Goal: Information Seeking & Learning: Learn about a topic

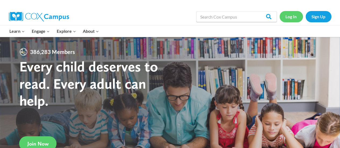
click at [292, 15] on link "Log In" at bounding box center [290, 16] width 23 height 11
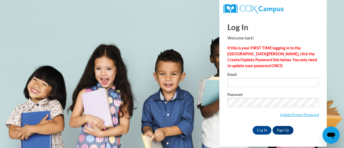
click at [235, 77] on label "Email" at bounding box center [272, 75] width 91 height 5
click at [235, 78] on input "Email" at bounding box center [272, 82] width 91 height 9
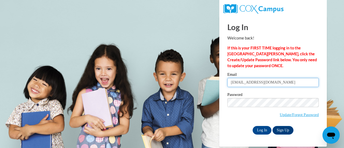
type input "emie_em08@yahoo.com"
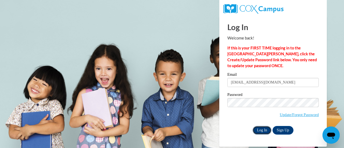
click at [263, 131] on input "Log In" at bounding box center [262, 130] width 19 height 9
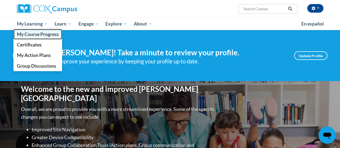
click at [31, 33] on span "My Course Progress" at bounding box center [38, 34] width 42 height 6
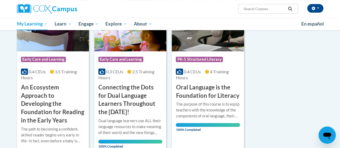
scroll to position [100, 0]
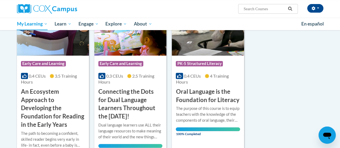
click at [55, 41] on img at bounding box center [53, 28] width 72 height 55
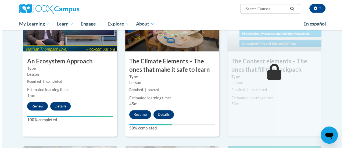
scroll to position [318, 0]
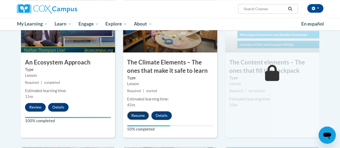
click at [137, 113] on button "Resume" at bounding box center [138, 115] width 22 height 9
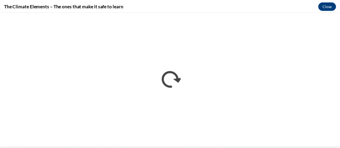
scroll to position [0, 0]
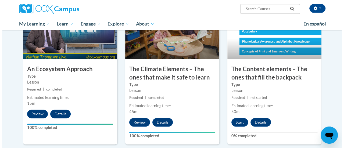
scroll to position [299, 0]
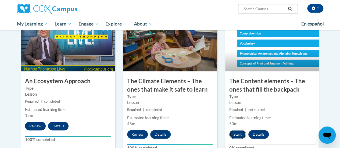
click at [238, 136] on button "Start" at bounding box center [237, 134] width 17 height 9
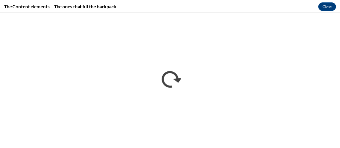
scroll to position [0, 0]
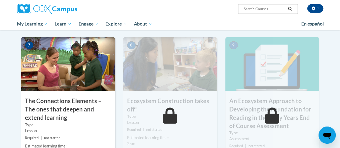
scroll to position [437, 0]
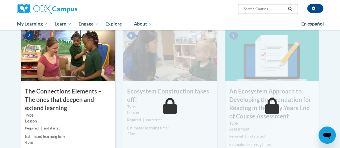
click at [67, 63] on img at bounding box center [68, 54] width 94 height 54
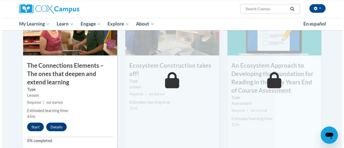
scroll to position [505, 0]
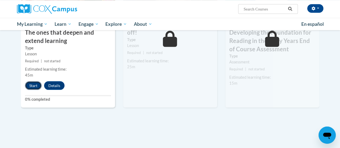
click at [31, 86] on button "Start" at bounding box center [33, 85] width 17 height 9
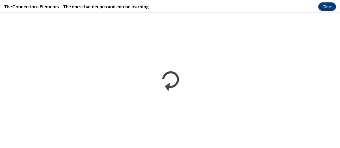
scroll to position [0, 0]
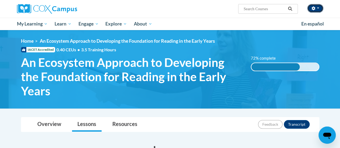
click at [315, 12] on button "button" at bounding box center [315, 8] width 16 height 9
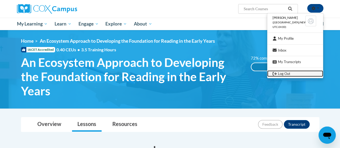
click at [285, 74] on link "Log Out" at bounding box center [295, 73] width 56 height 7
